Goal: Book appointment/travel/reservation

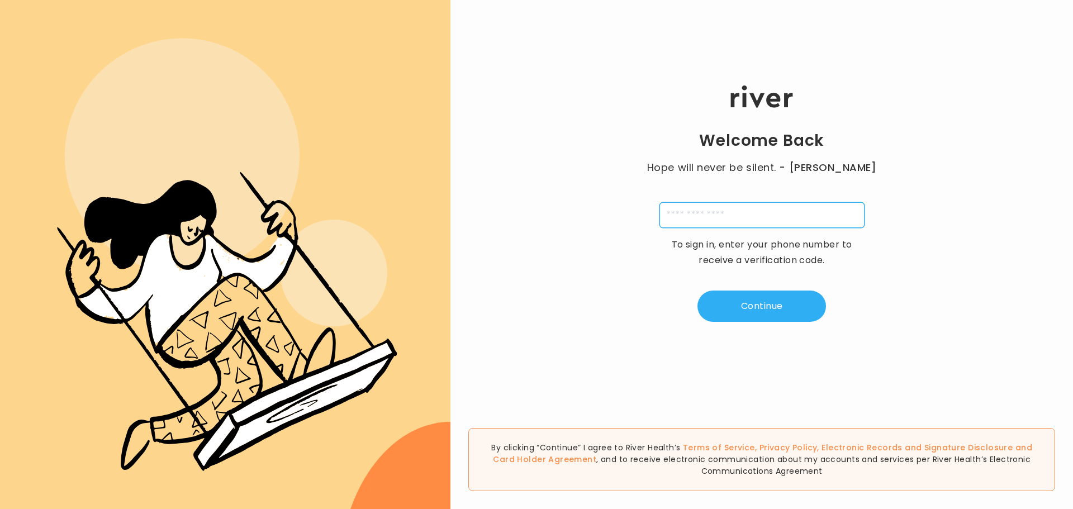
click at [743, 211] on input "tel" at bounding box center [761, 215] width 205 height 26
type input "**********"
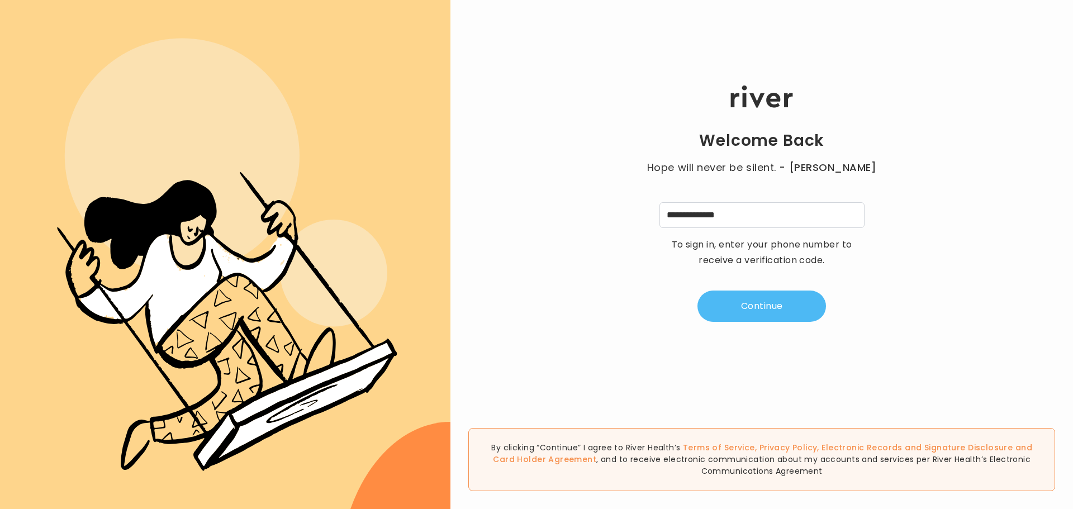
click at [781, 296] on button "Continue" at bounding box center [761, 306] width 129 height 31
type input "*"
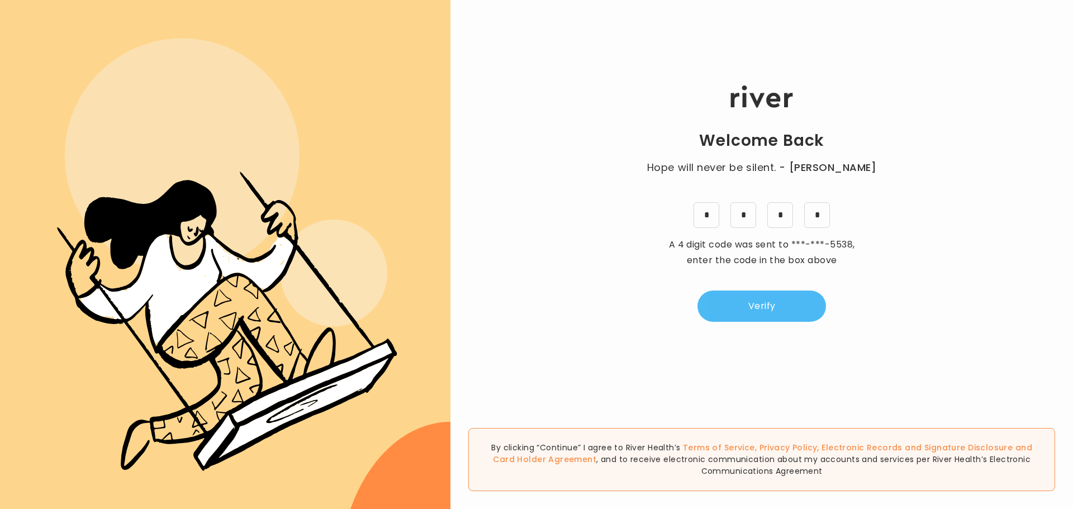
click at [777, 300] on button "Verify" at bounding box center [761, 306] width 129 height 31
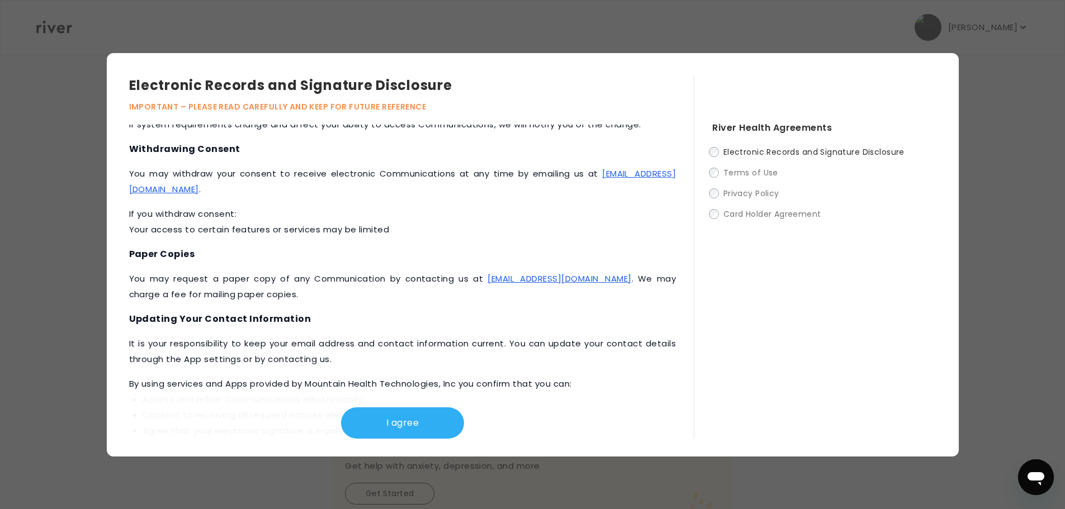
scroll to position [473, 0]
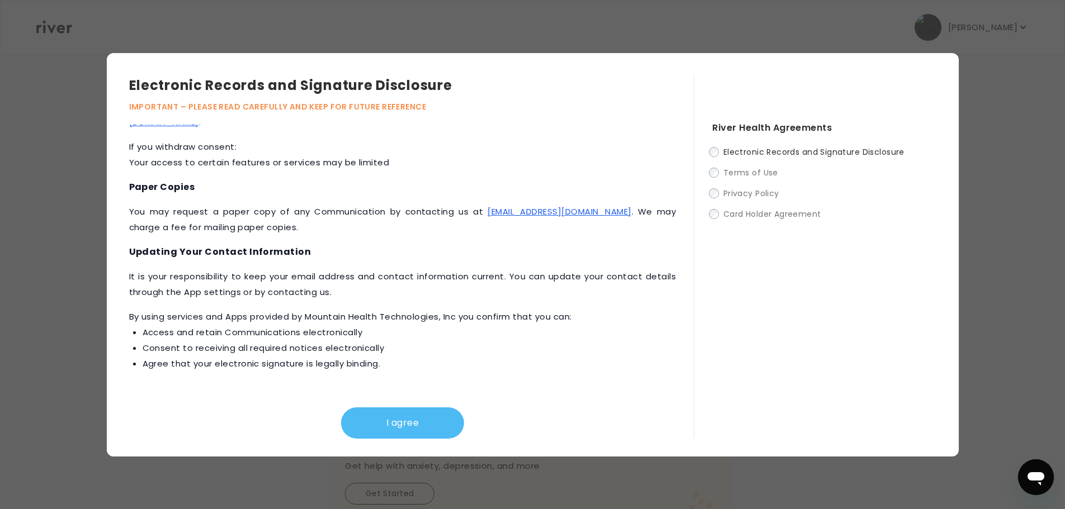
click at [392, 428] on button "I agree" at bounding box center [402, 422] width 123 height 31
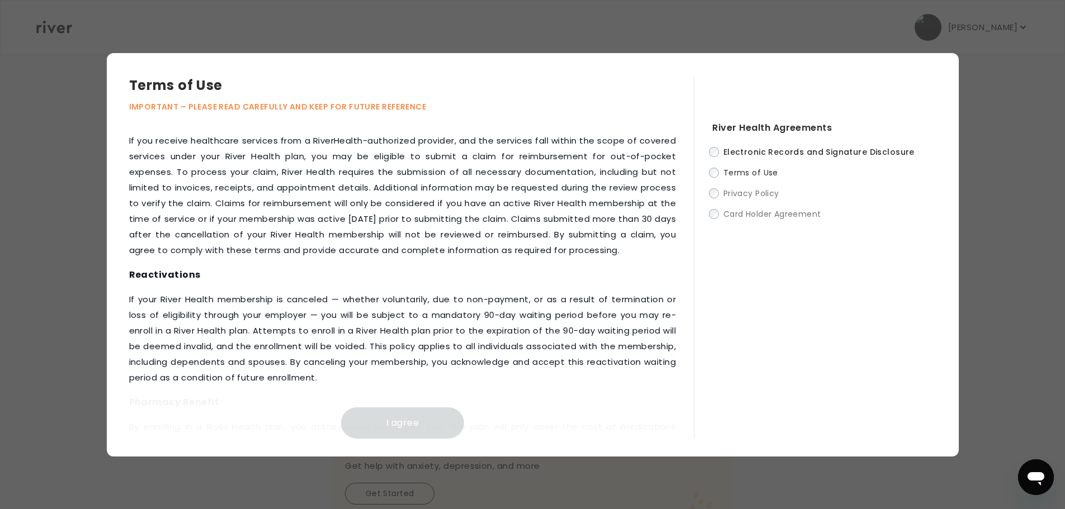
scroll to position [1188, 0]
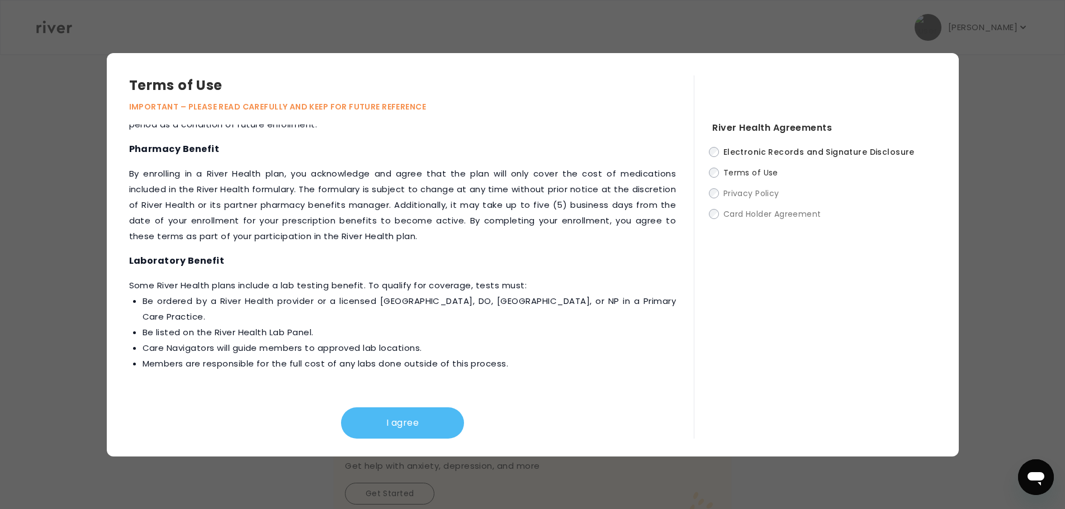
click at [393, 415] on button "I agree" at bounding box center [402, 422] width 123 height 31
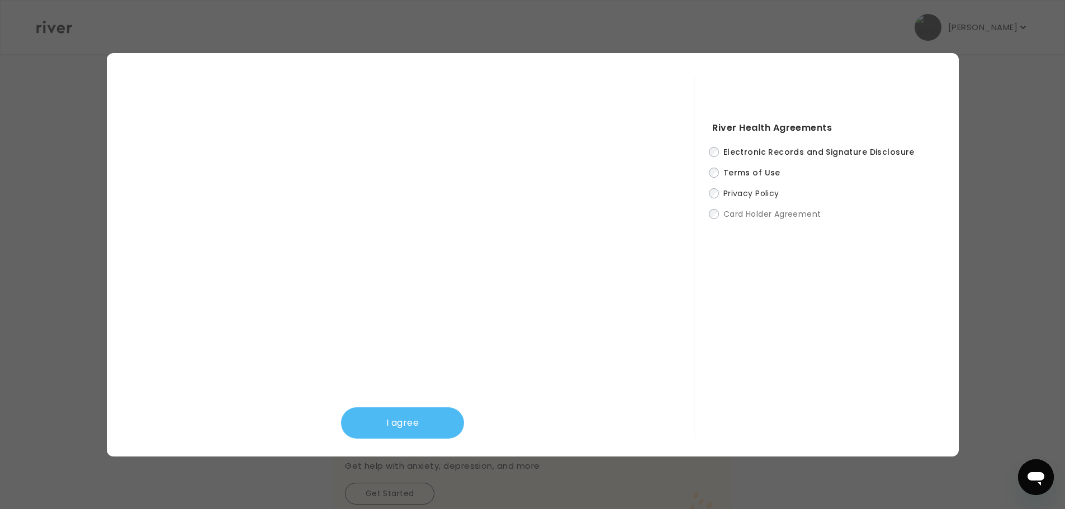
click at [431, 423] on button "I agree" at bounding box center [402, 422] width 123 height 31
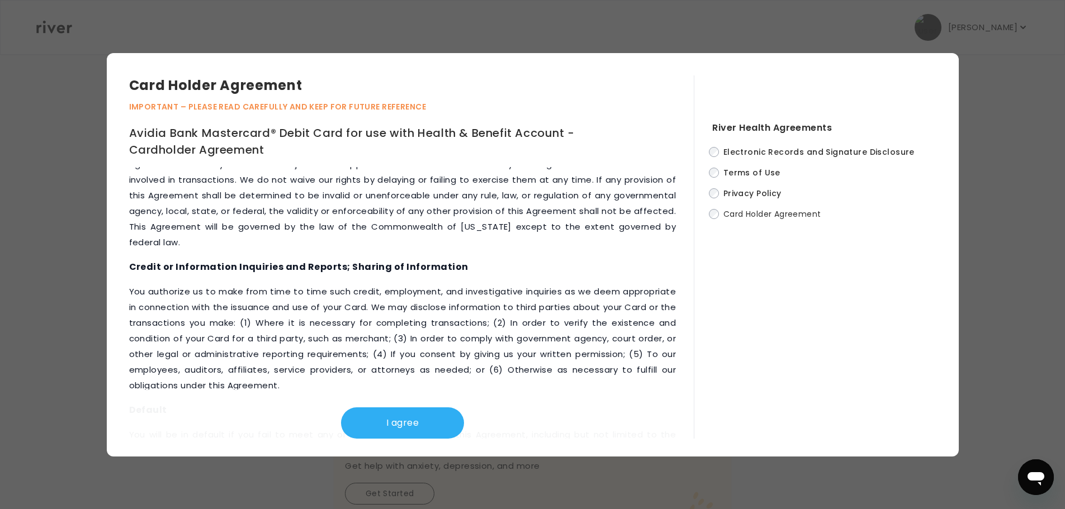
scroll to position [4671, 0]
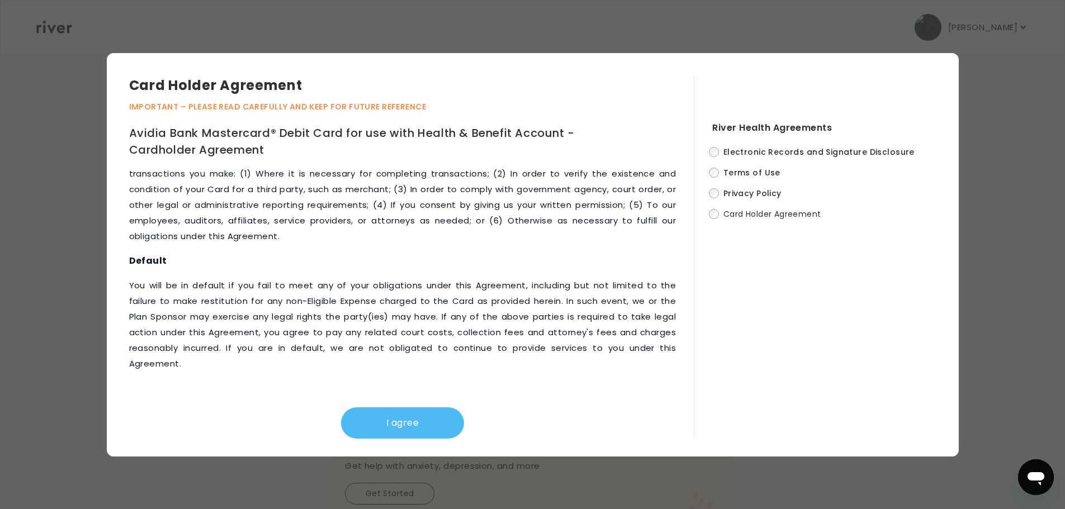
click at [405, 426] on button "I agree" at bounding box center [402, 422] width 123 height 31
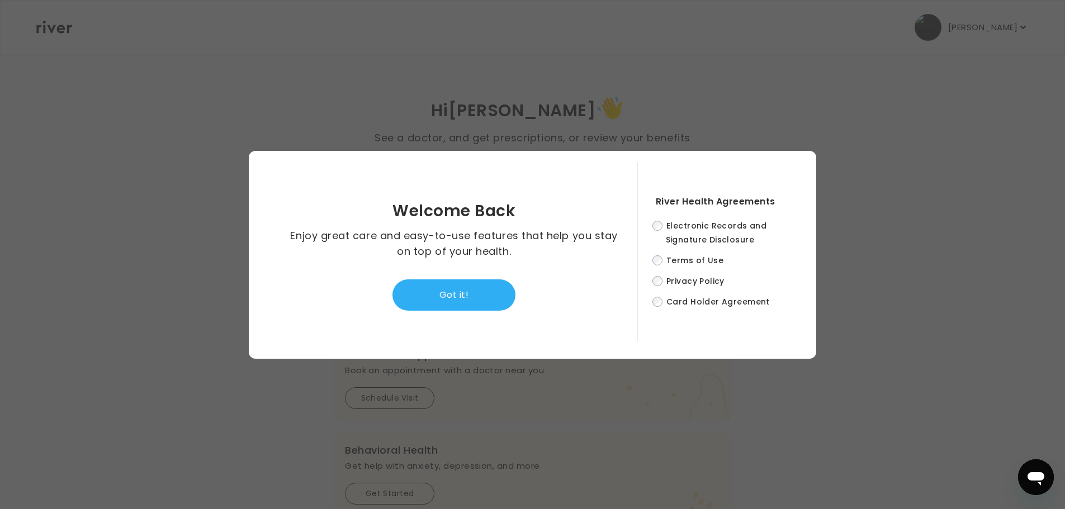
click at [457, 294] on button "Got it!" at bounding box center [453, 294] width 123 height 31
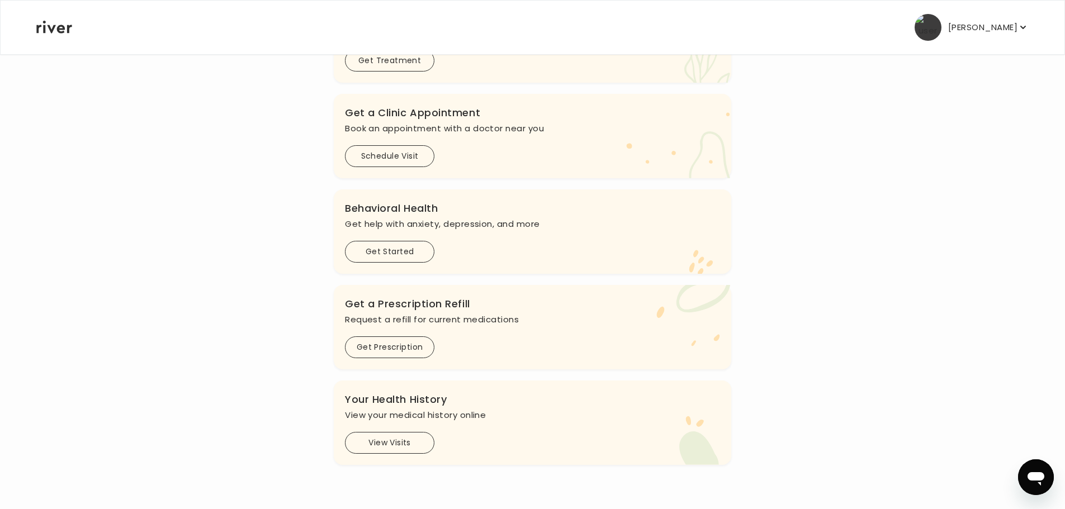
scroll to position [224, 0]
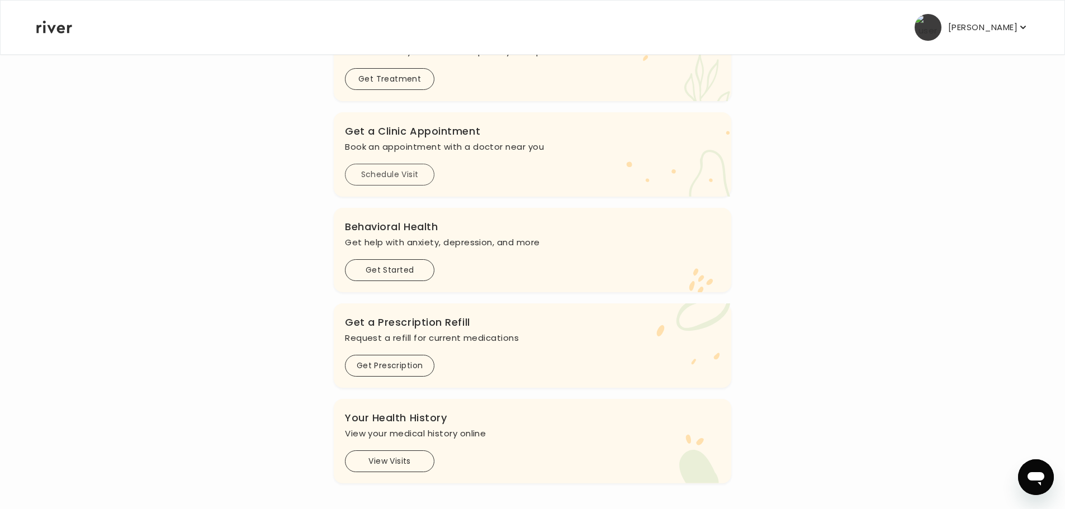
click at [390, 169] on button "Schedule Visit" at bounding box center [389, 175] width 89 height 22
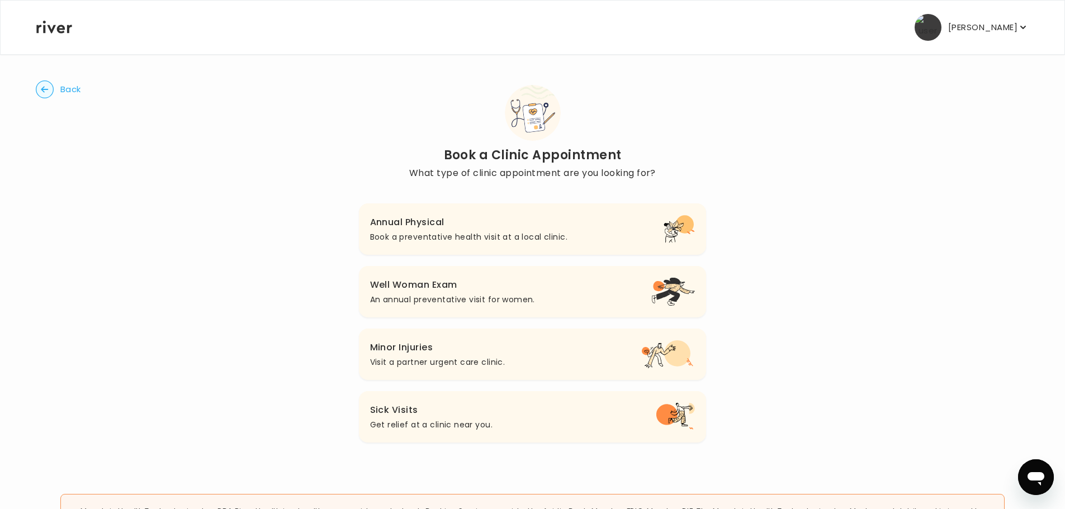
click at [556, 357] on button "Minor Injuries Visit a partner urgent care clinic." at bounding box center [533, 354] width 348 height 51
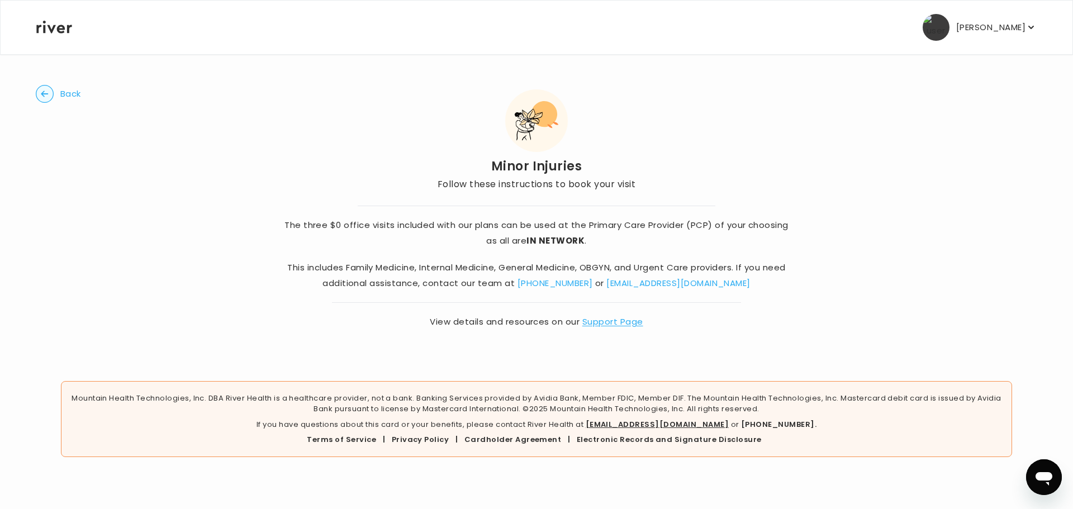
click at [563, 282] on link "[PHONE_NUMBER]" at bounding box center [555, 283] width 75 height 12
click at [774, 184] on div "Back Minor Injuries Follow these instructions to book your visit The three $0 o…" at bounding box center [537, 207] width 1002 height 307
click at [37, 92] on circle "button" at bounding box center [44, 94] width 17 height 17
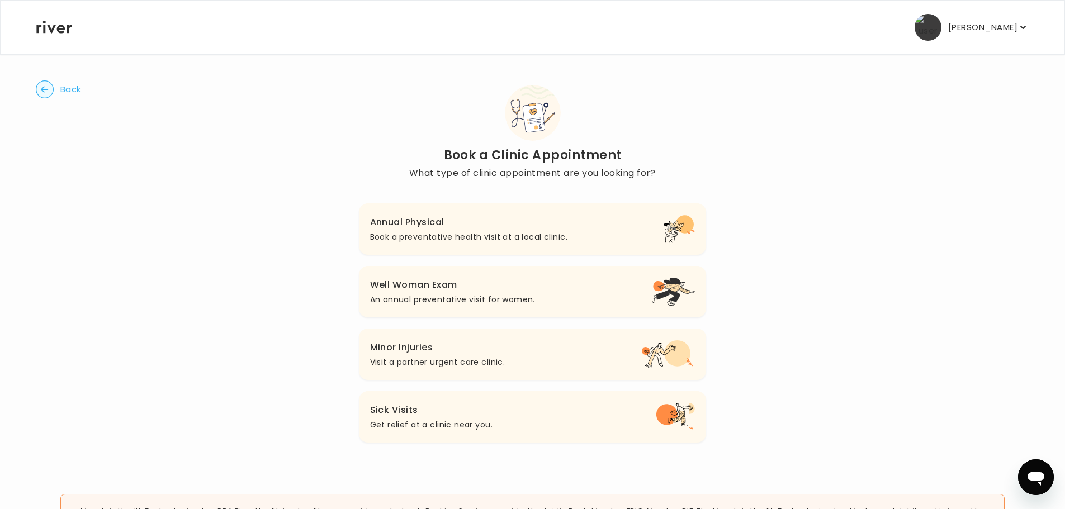
click at [69, 88] on span "Back" at bounding box center [70, 90] width 21 height 16
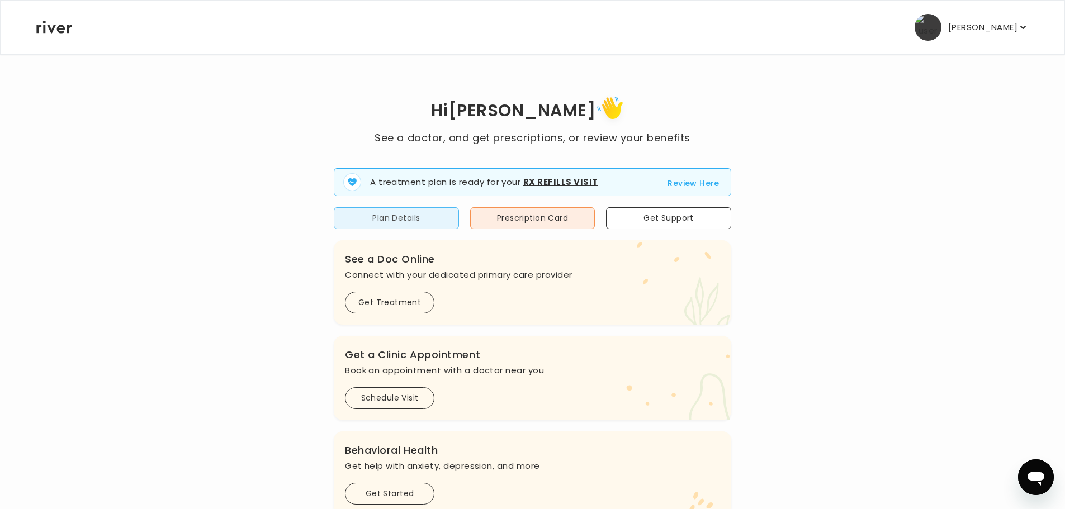
click at [425, 223] on button "Plan Details" at bounding box center [396, 218] width 125 height 22
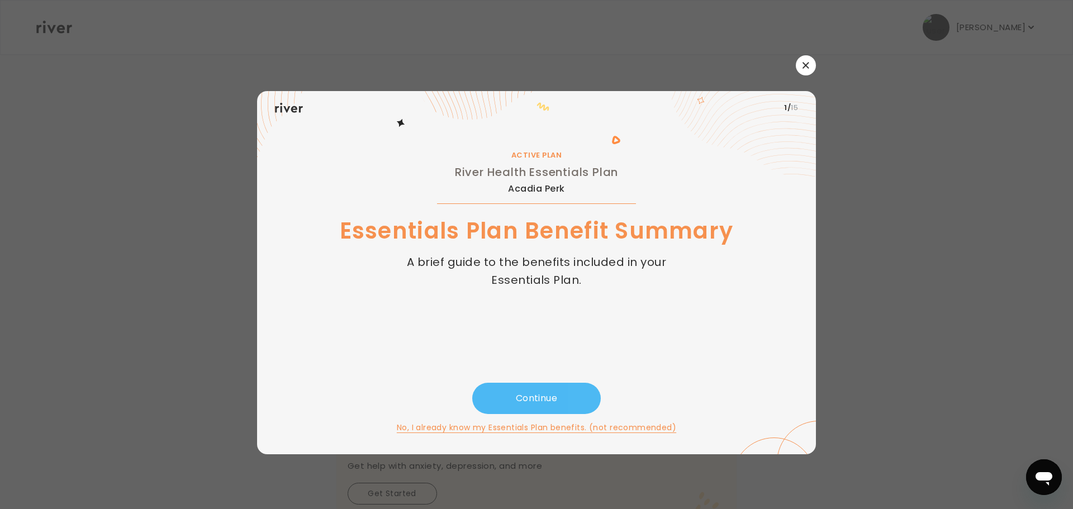
click at [566, 391] on button "Continue" at bounding box center [536, 398] width 129 height 31
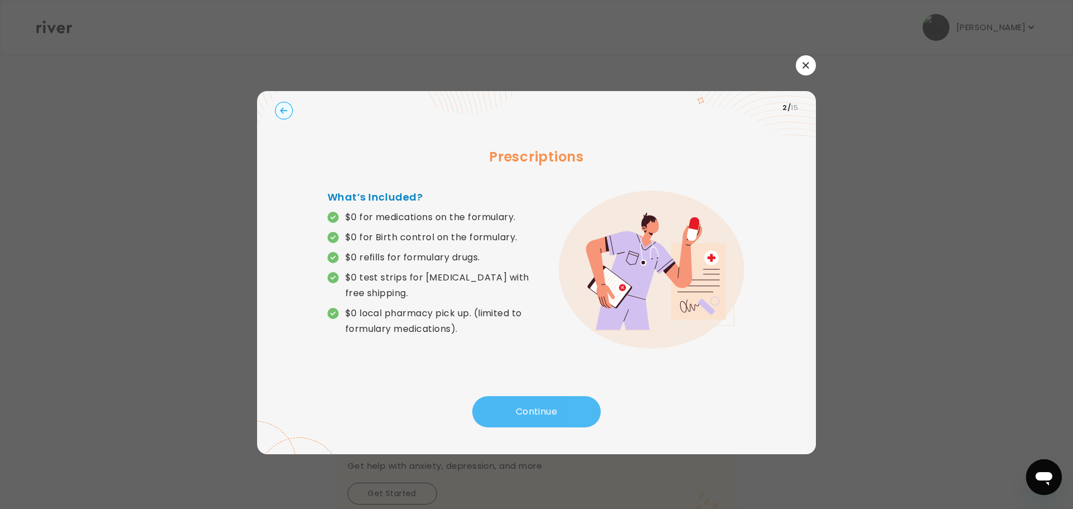
click at [542, 412] on button "Continue" at bounding box center [536, 411] width 129 height 31
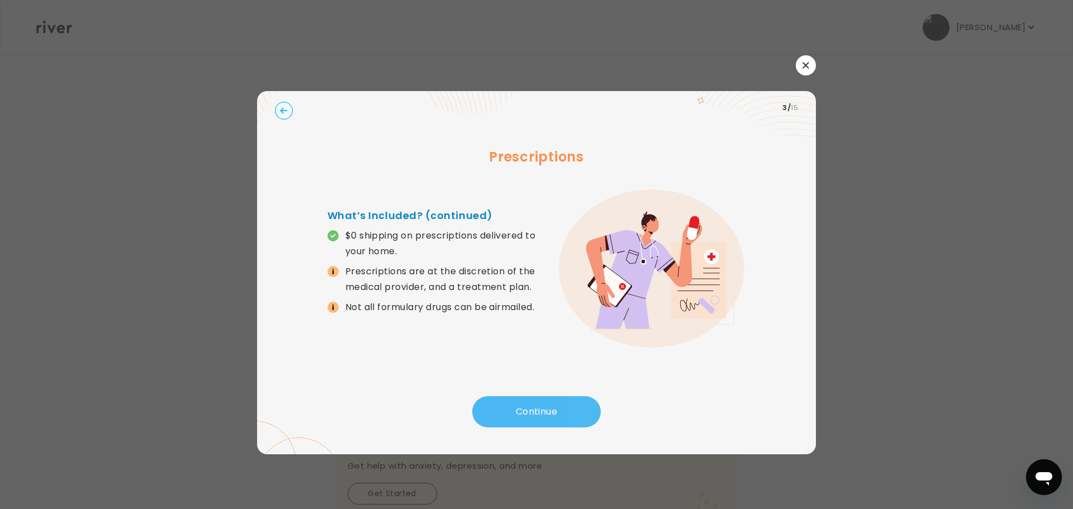
click at [542, 409] on button "Continue" at bounding box center [536, 411] width 129 height 31
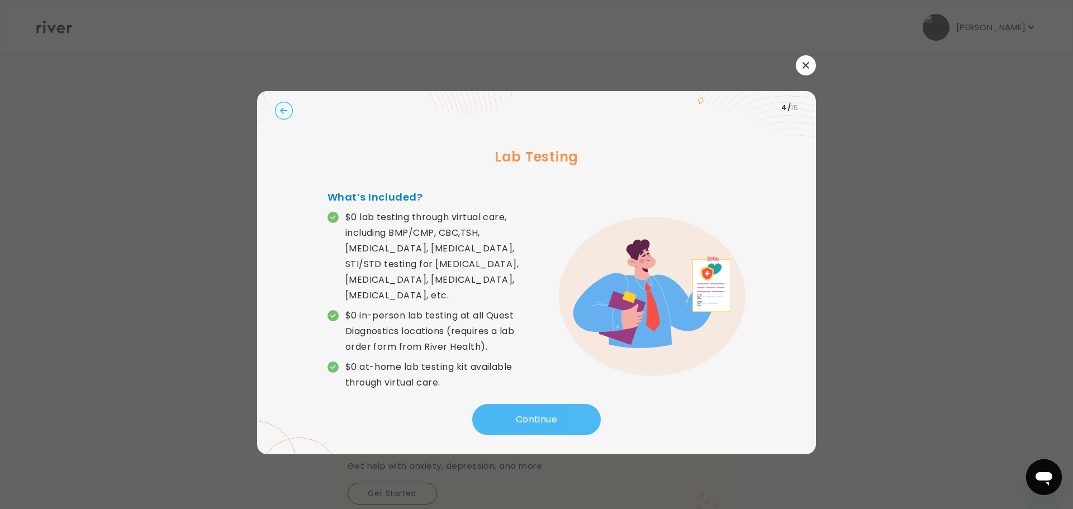
click at [542, 409] on button "Continue" at bounding box center [536, 419] width 129 height 31
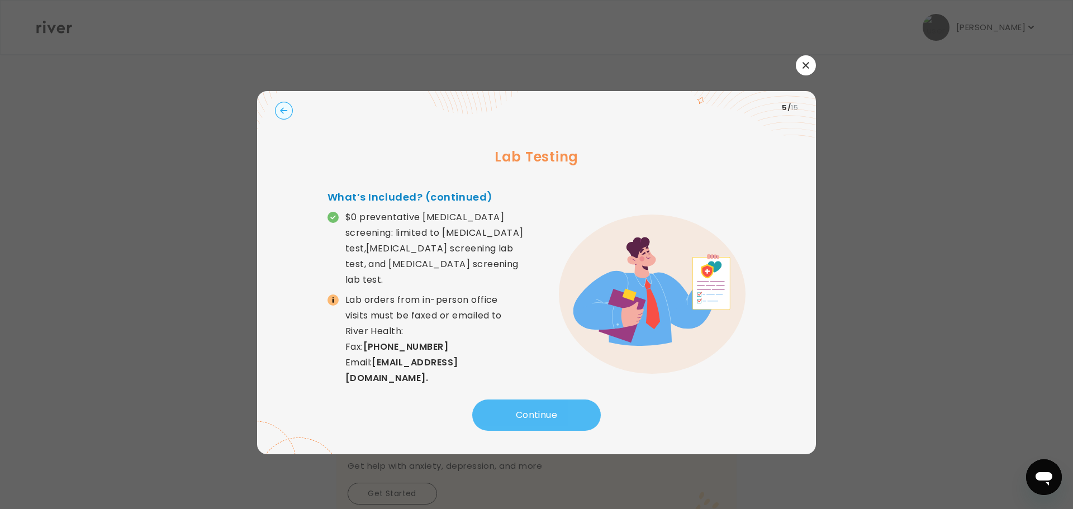
click at [542, 409] on button "Continue" at bounding box center [536, 415] width 129 height 31
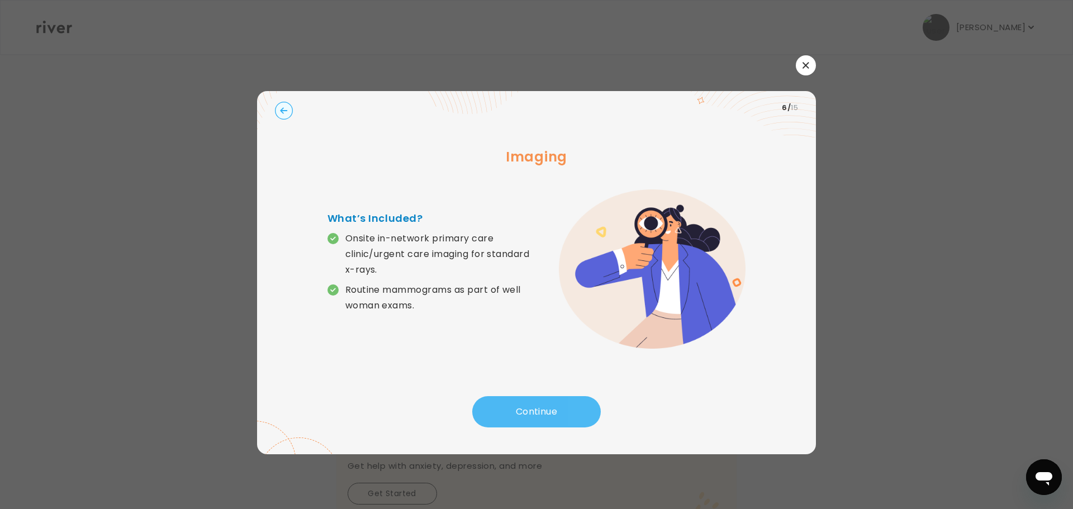
click at [541, 409] on button "Continue" at bounding box center [536, 411] width 129 height 31
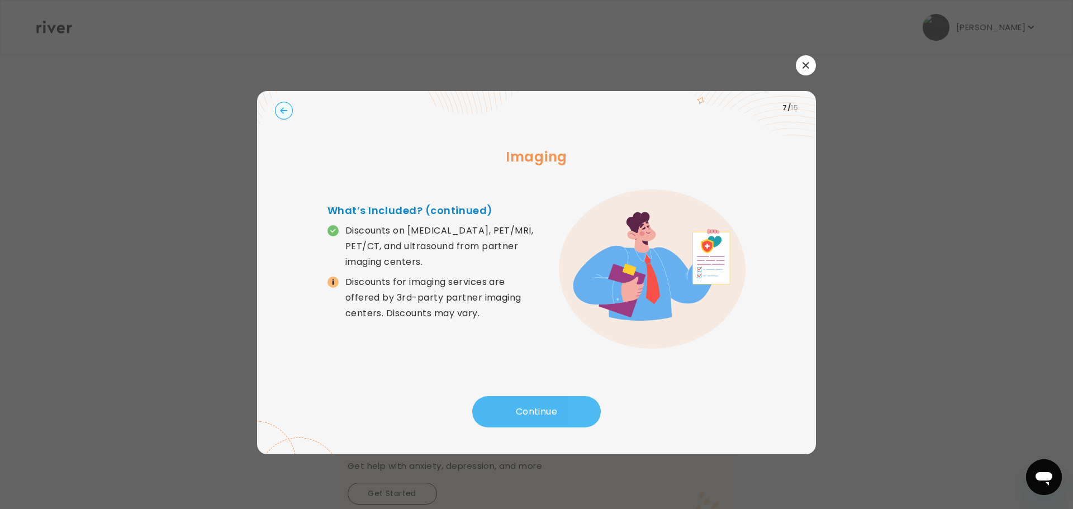
click at [541, 409] on button "Continue" at bounding box center [536, 411] width 129 height 31
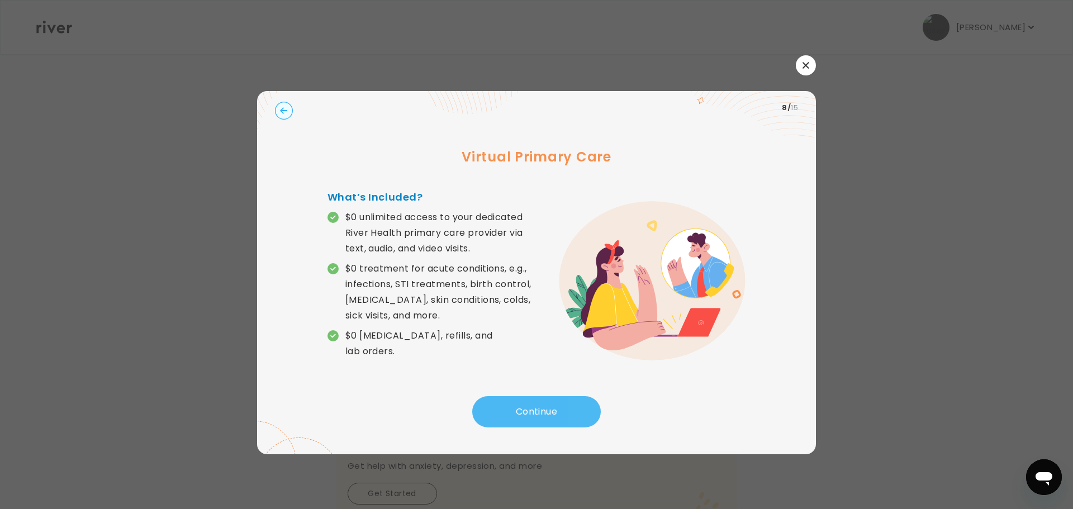
click at [502, 413] on button "Continue" at bounding box center [536, 411] width 129 height 31
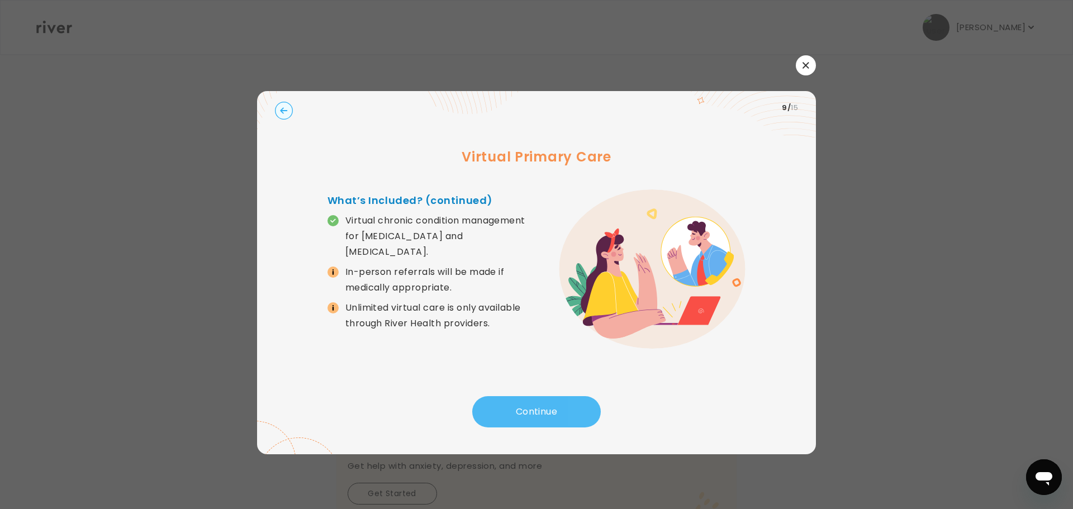
click at [512, 408] on button "Continue" at bounding box center [536, 411] width 129 height 31
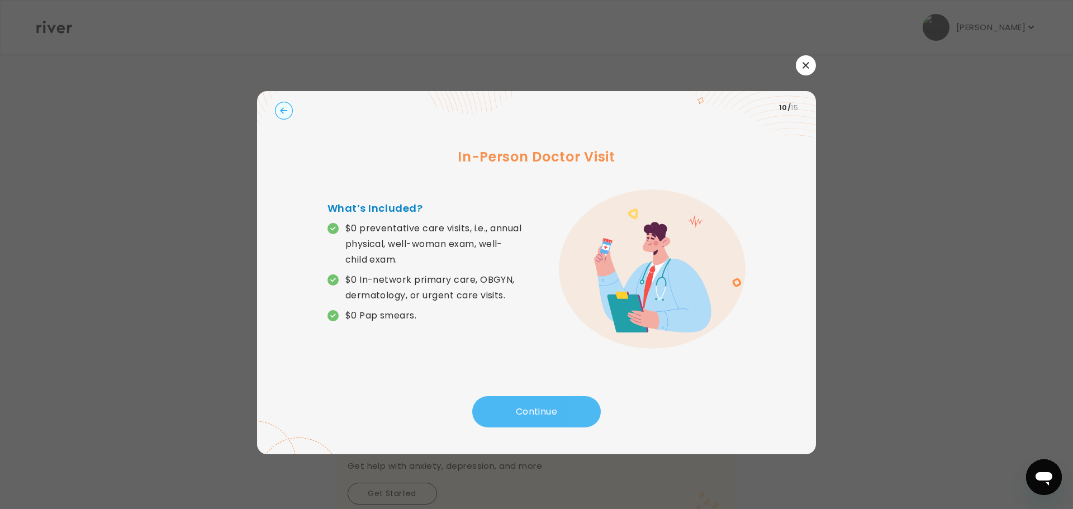
click at [511, 407] on button "Continue" at bounding box center [536, 411] width 129 height 31
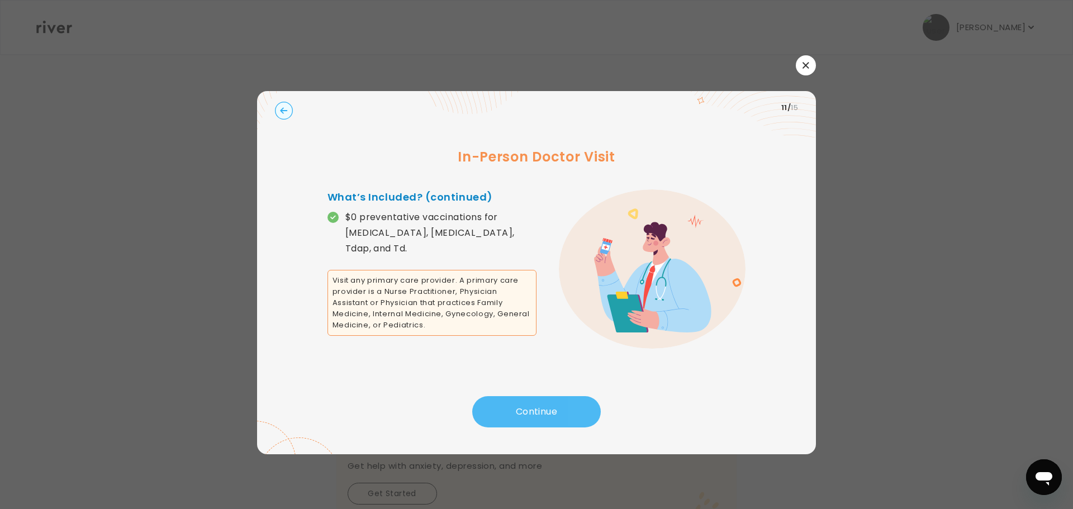
click at [529, 412] on button "Continue" at bounding box center [536, 411] width 129 height 31
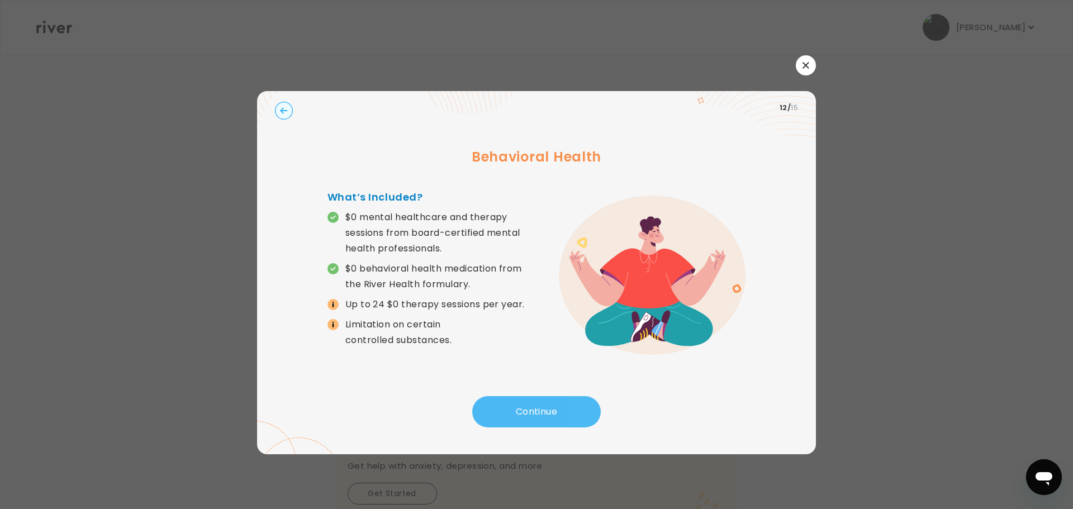
click at [529, 412] on button "Continue" at bounding box center [536, 411] width 129 height 31
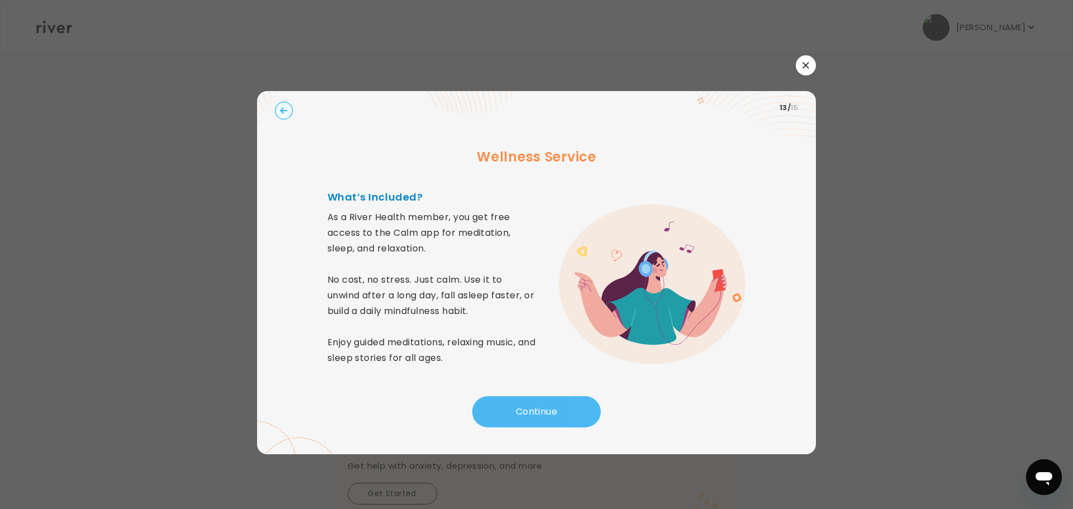
click at [529, 412] on button "Continue" at bounding box center [536, 411] width 129 height 31
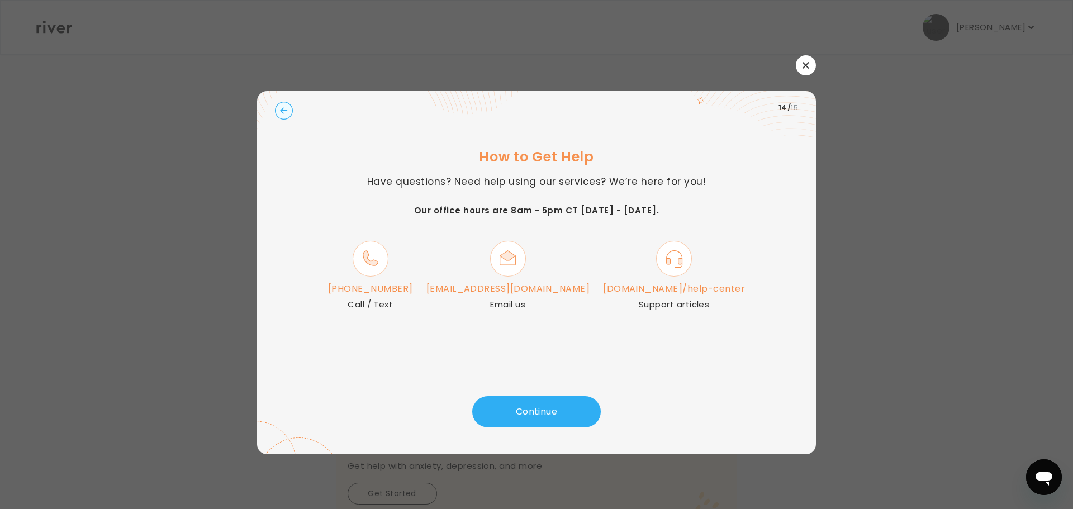
click at [283, 114] on circle "button" at bounding box center [284, 110] width 17 height 17
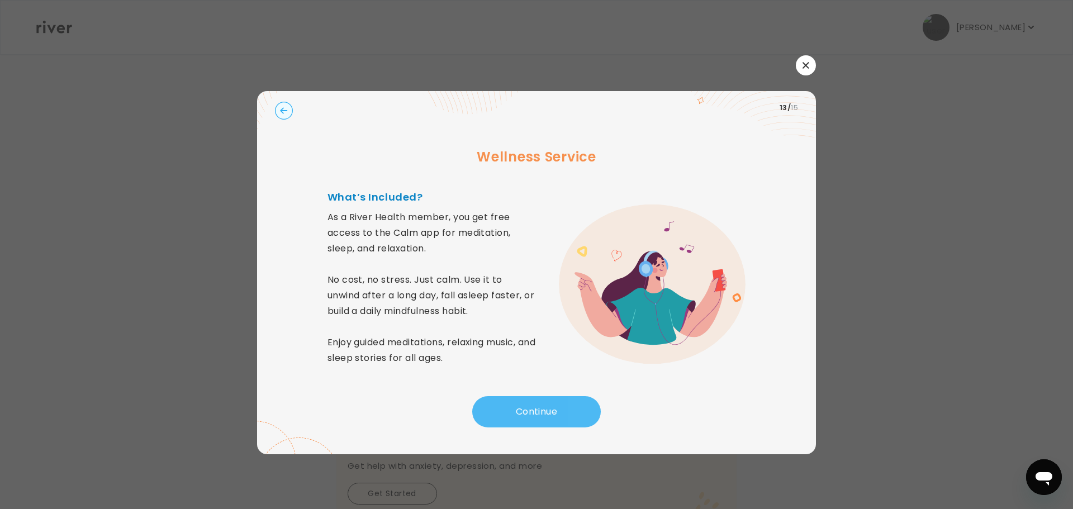
click at [523, 410] on button "Continue" at bounding box center [536, 411] width 129 height 31
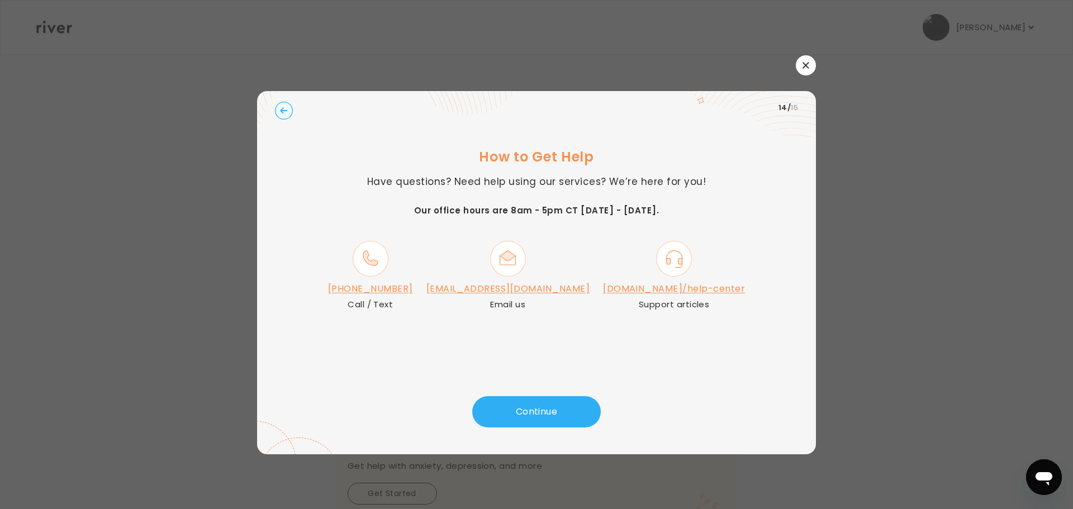
click at [647, 289] on link "[DOMAIN_NAME]/help-center" at bounding box center [674, 288] width 142 height 13
